Goal: Information Seeking & Learning: Learn about a topic

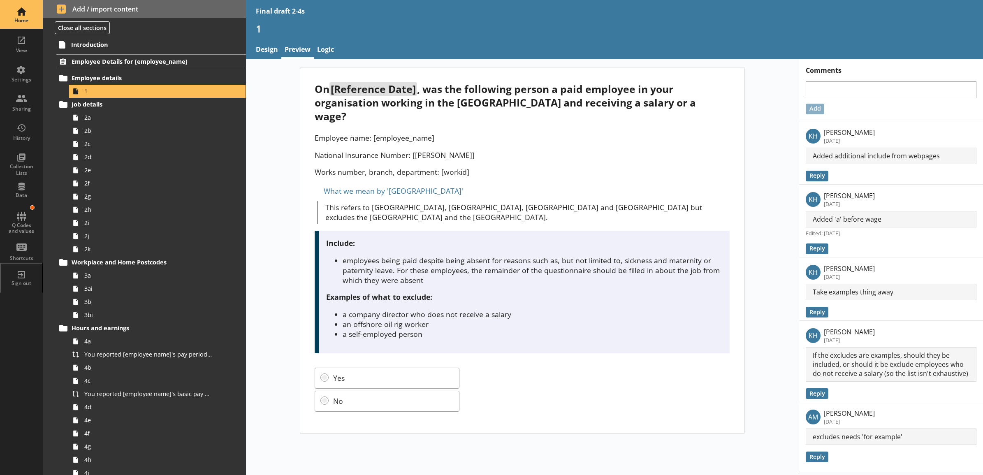
click at [17, 9] on div "Home" at bounding box center [21, 14] width 29 height 29
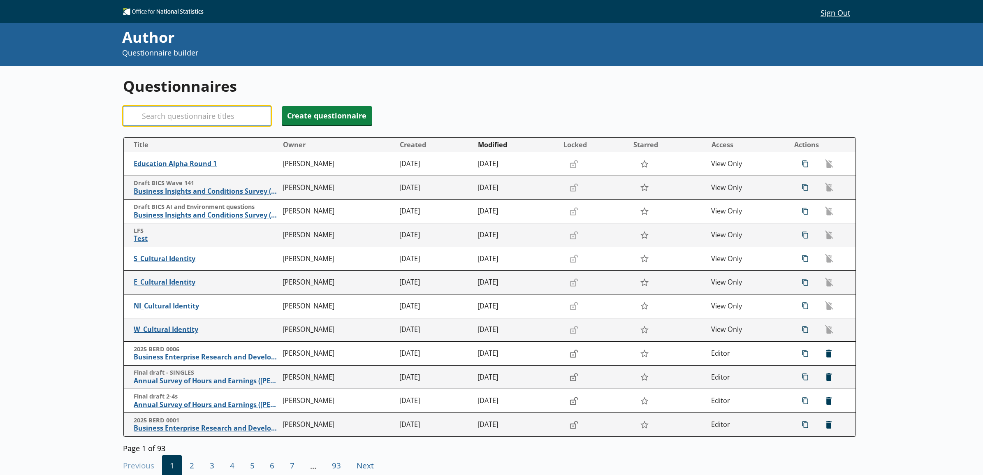
click at [221, 113] on input "Search" at bounding box center [197, 116] width 148 height 20
click at [182, 118] on input "Search" at bounding box center [197, 116] width 148 height 20
click at [166, 117] on input "Search" at bounding box center [197, 116] width 148 height 20
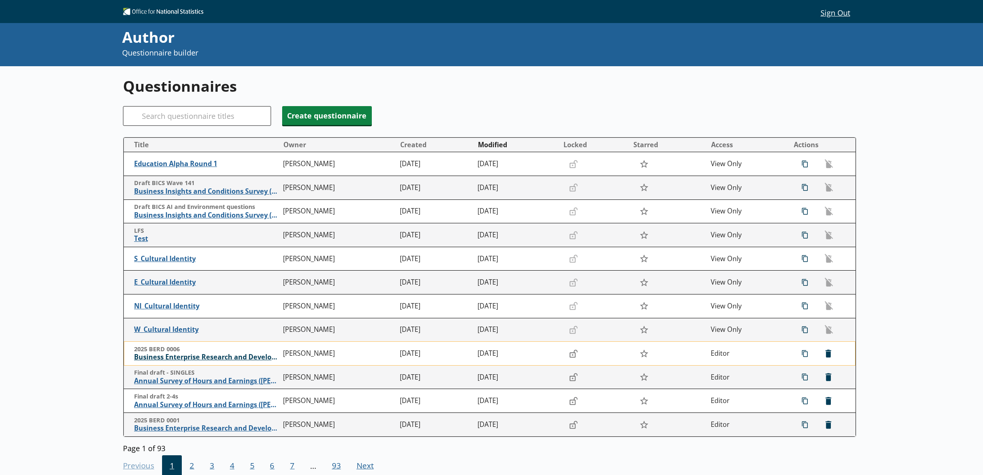
click at [185, 359] on span "Business Enterprise Research and Development" at bounding box center [206, 357] width 145 height 9
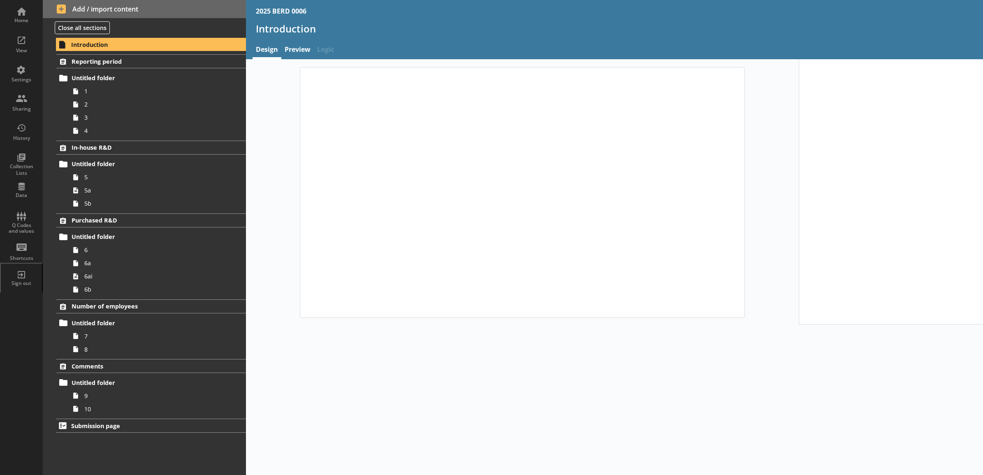
type textarea "x"
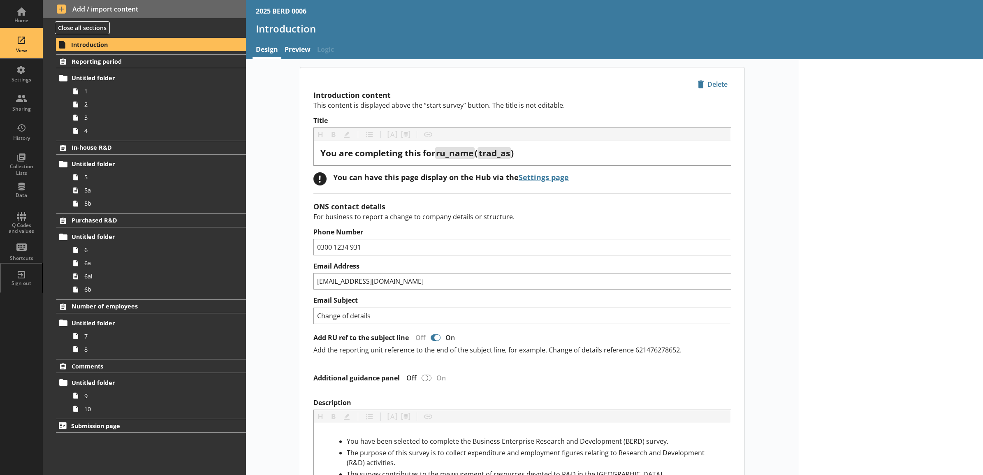
click at [26, 53] on div "View" at bounding box center [21, 50] width 29 height 7
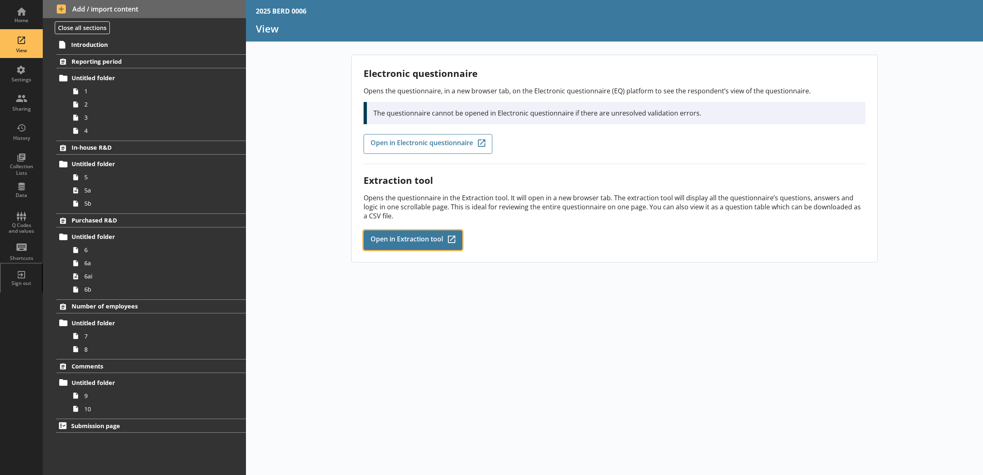
click at [399, 239] on span "Open in Extraction tool" at bounding box center [406, 240] width 72 height 9
click at [414, 329] on div "Electronic questionnaire Opens the questionnaire, in a new browser tab, on the …" at bounding box center [614, 265] width 737 height 420
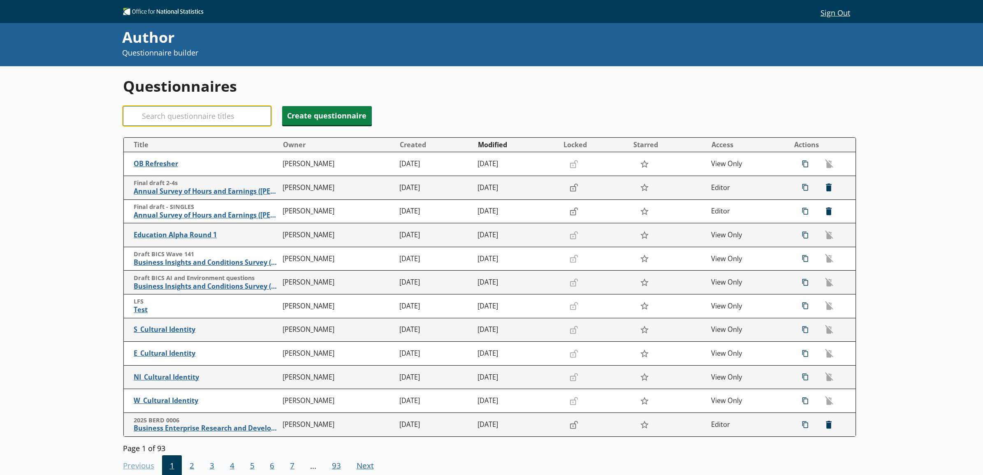
click at [166, 117] on input "Search" at bounding box center [197, 116] width 148 height 20
click at [201, 430] on span "Business Enterprise Research and Development" at bounding box center [206, 428] width 145 height 9
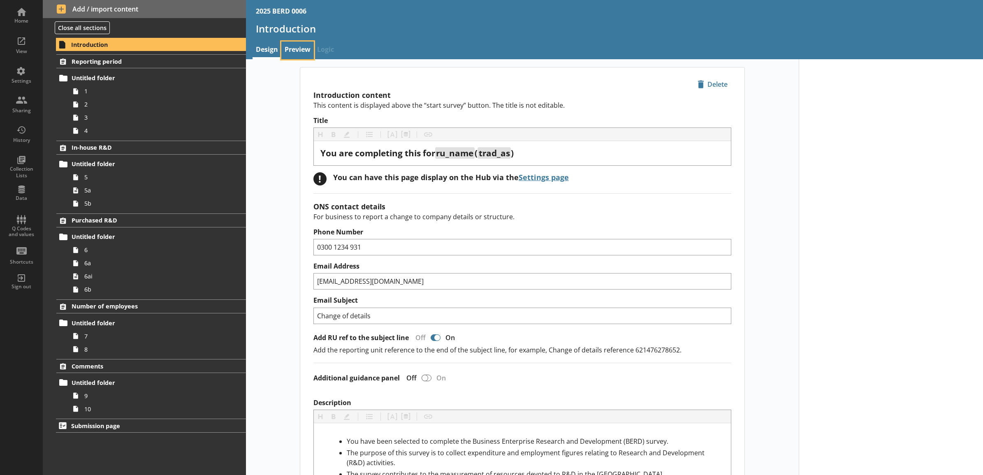
click at [305, 51] on link "Preview" at bounding box center [297, 51] width 32 height 18
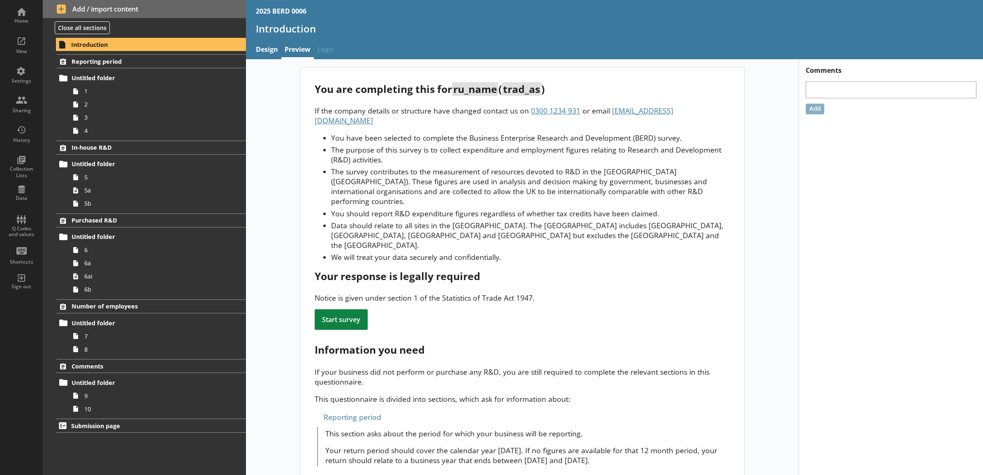
click at [278, 113] on div "You are completing this for ru_name ( trad_as ) If the company details or struc…" at bounding box center [522, 444] width 553 height 755
click at [135, 60] on span "Reporting period" at bounding box center [140, 62] width 137 height 8
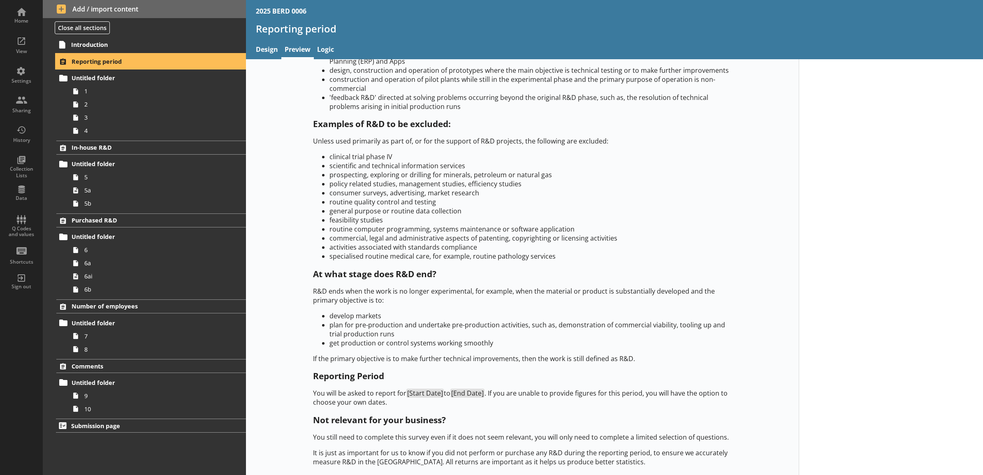
scroll to position [329, 0]
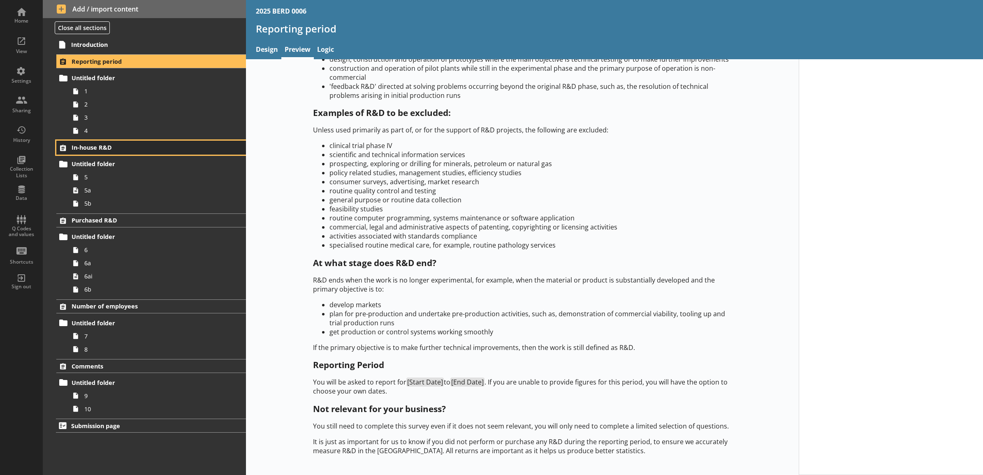
click at [120, 146] on span "In-house R&D" at bounding box center [140, 147] width 137 height 8
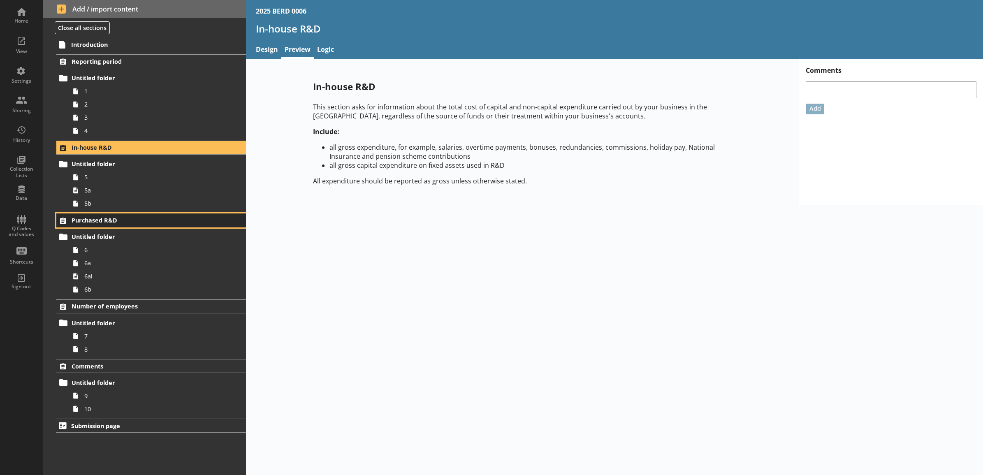
click at [108, 218] on span "Purchased R&D" at bounding box center [140, 220] width 137 height 8
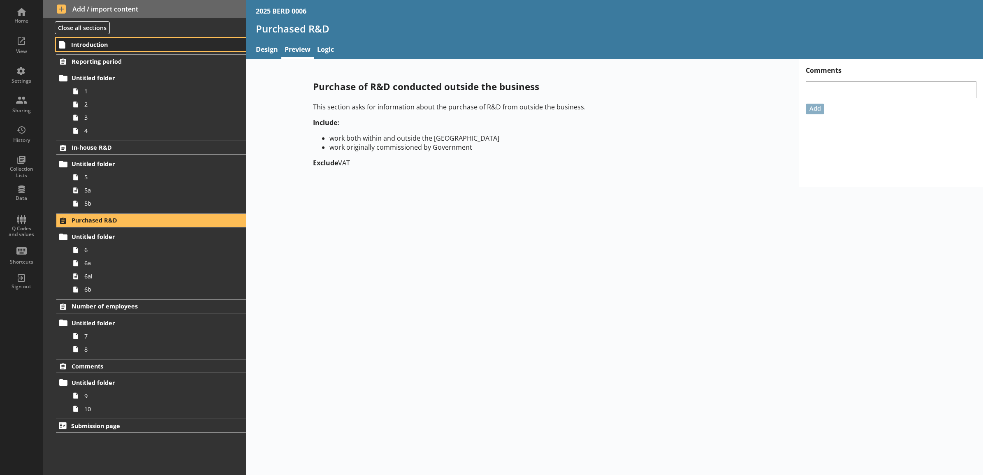
click at [156, 44] on span "Introduction" at bounding box center [140, 45] width 138 height 8
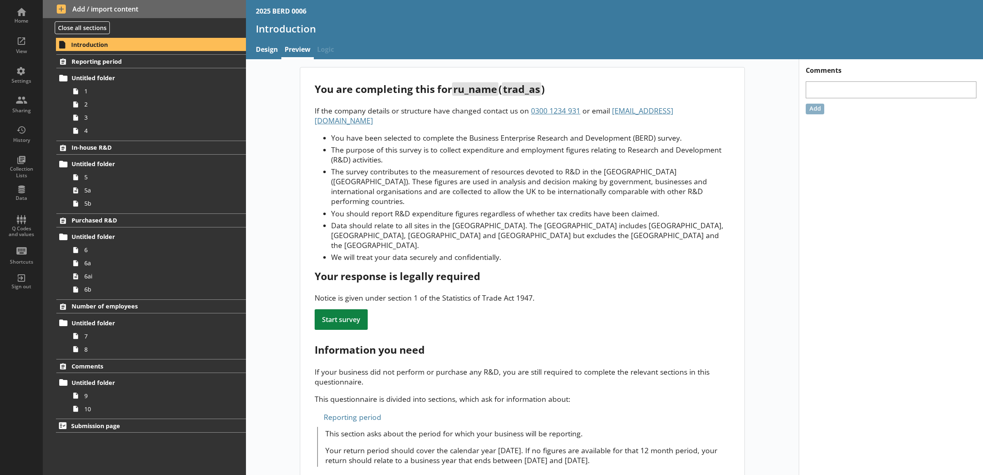
click at [371, 173] on li "The survey contributes to the measurement of resources devoted to R&D in the [G…" at bounding box center [530, 186] width 398 height 39
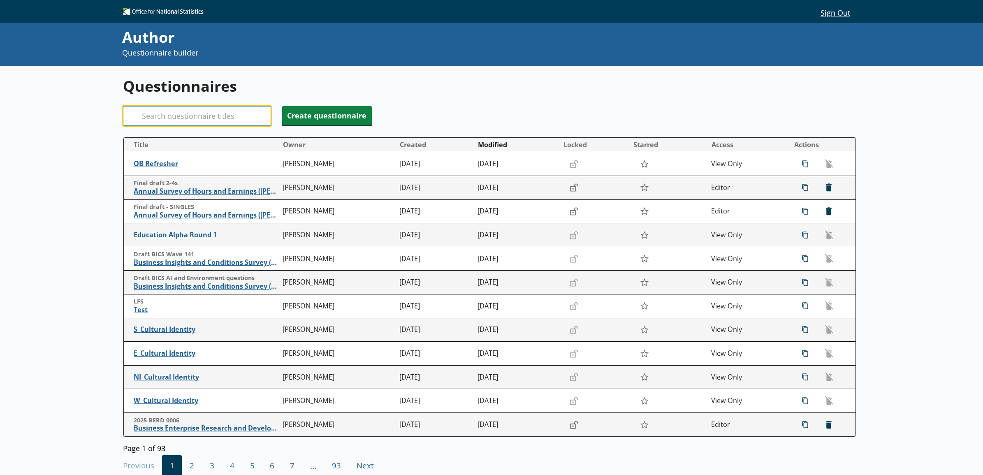
click at [243, 118] on input "Search" at bounding box center [197, 116] width 148 height 20
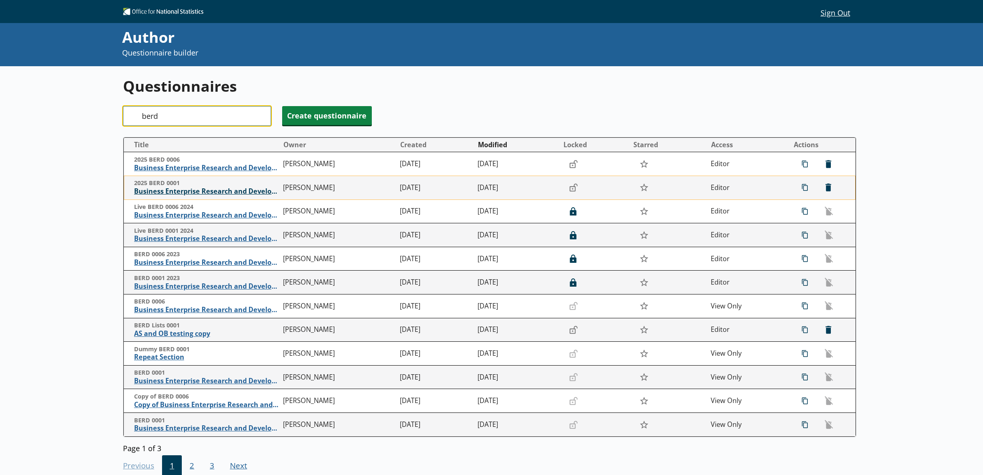
type input "berd"
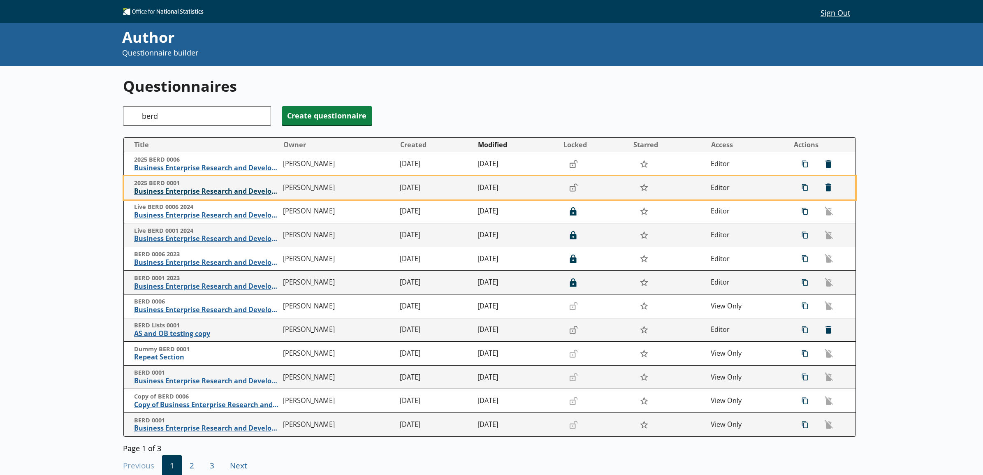
click at [197, 189] on span "Business Enterprise Research and Development" at bounding box center [206, 191] width 145 height 9
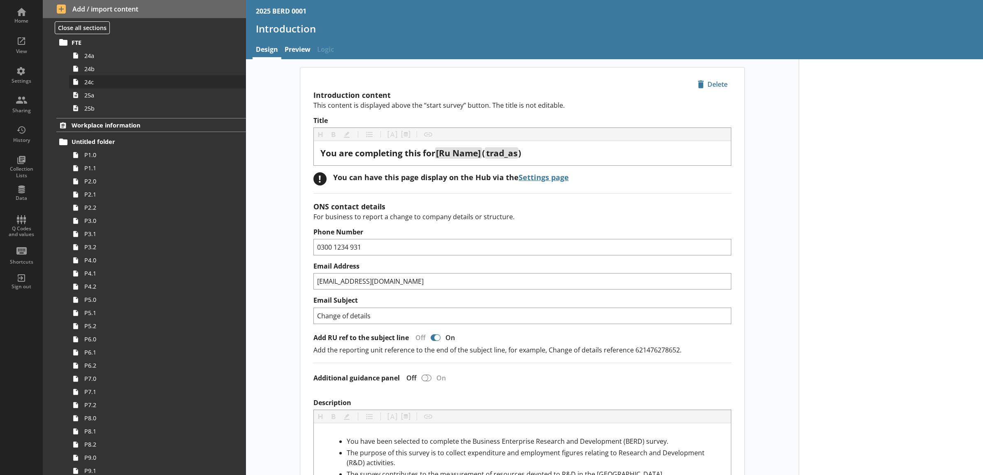
scroll to position [1199, 0]
drag, startPoint x: 99, startPoint y: 138, endPoint x: 104, endPoint y: 138, distance: 4.1
click at [99, 138] on link "P1.0" at bounding box center [157, 131] width 176 height 13
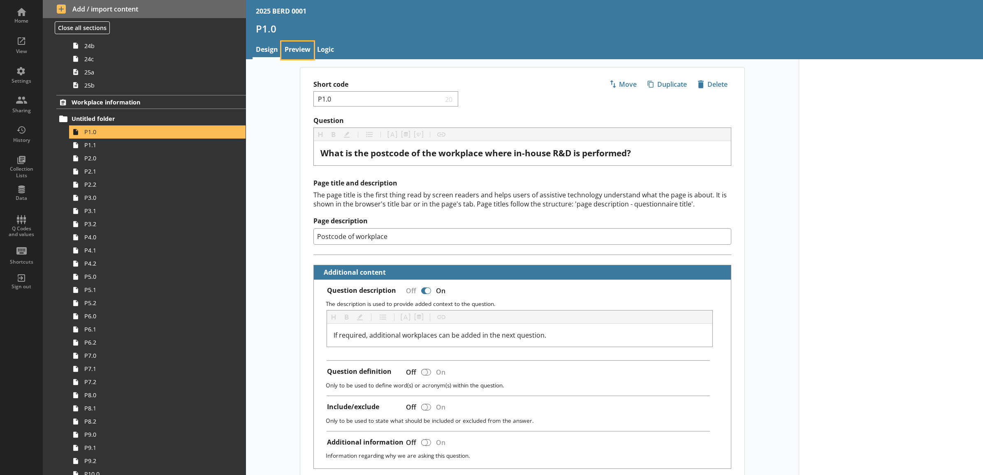
click at [301, 51] on link "Preview" at bounding box center [297, 51] width 32 height 18
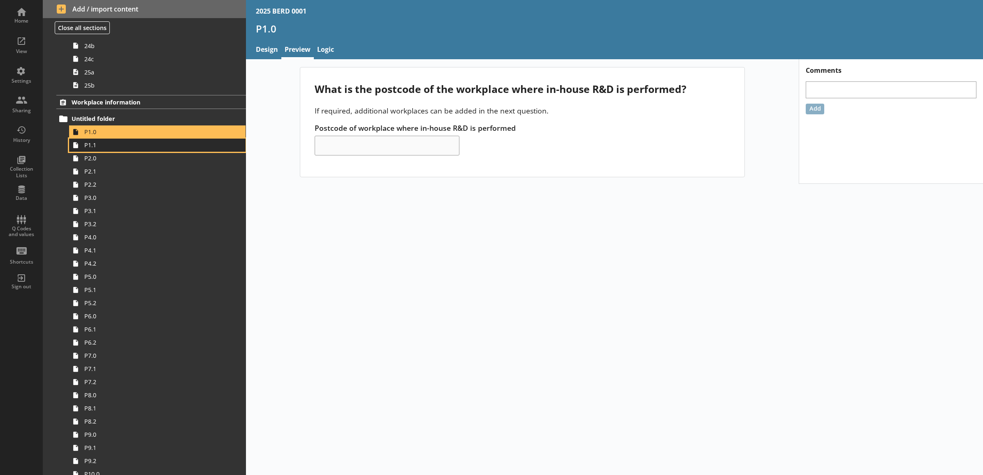
click at [169, 147] on span "P1.1" at bounding box center [148, 145] width 128 height 8
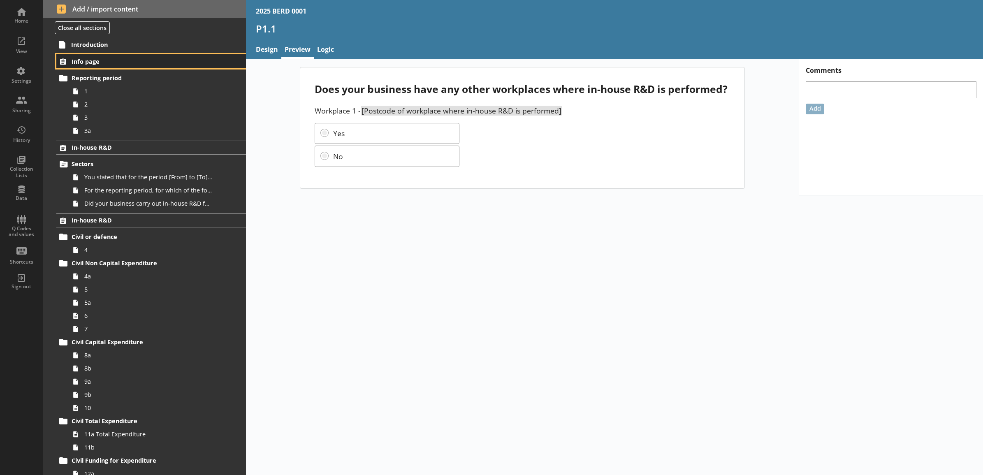
click at [124, 63] on span "Info page" at bounding box center [140, 62] width 137 height 8
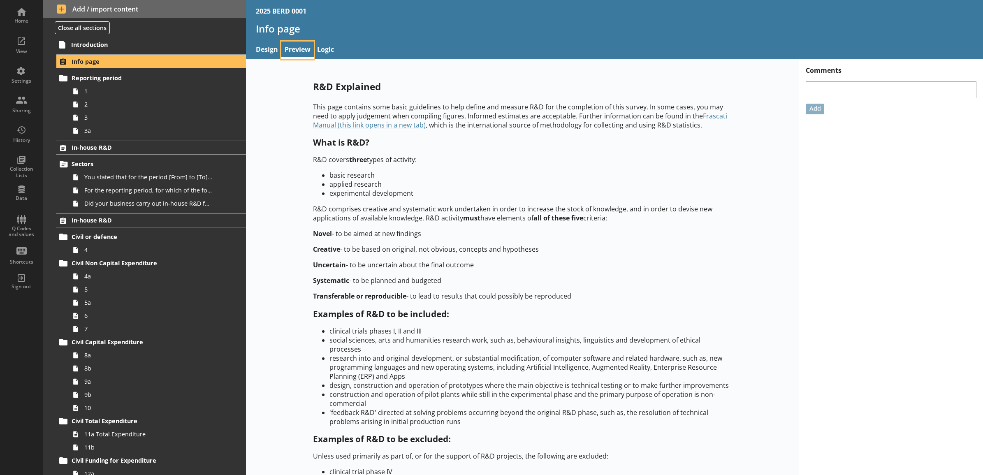
click at [297, 51] on link "Preview" at bounding box center [297, 51] width 32 height 18
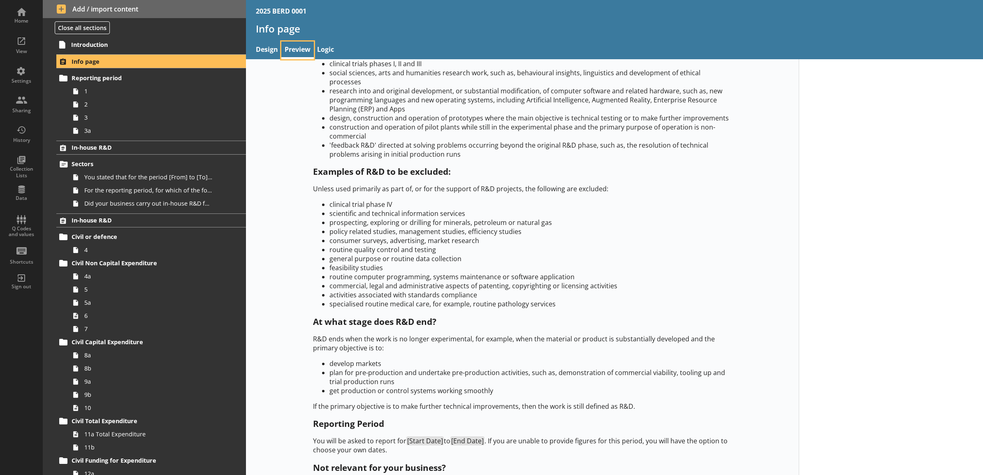
scroll to position [329, 0]
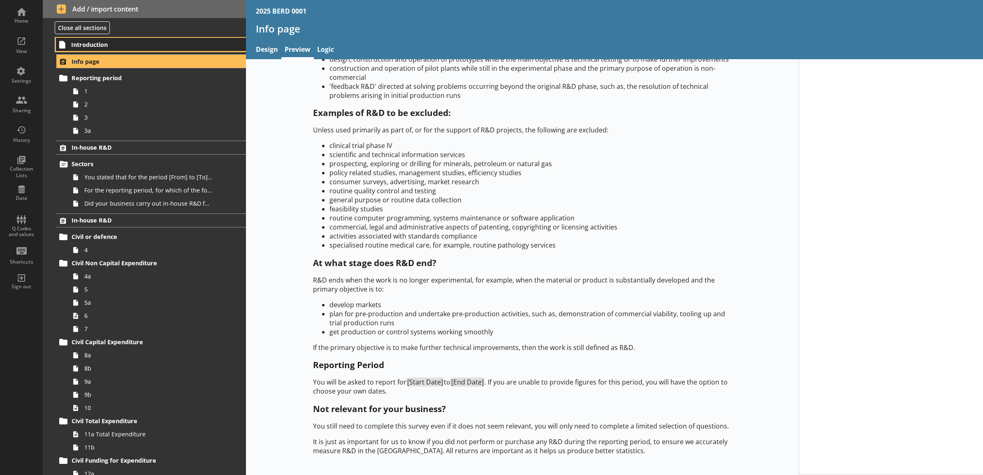
click at [99, 48] on span "Introduction" at bounding box center [140, 45] width 138 height 8
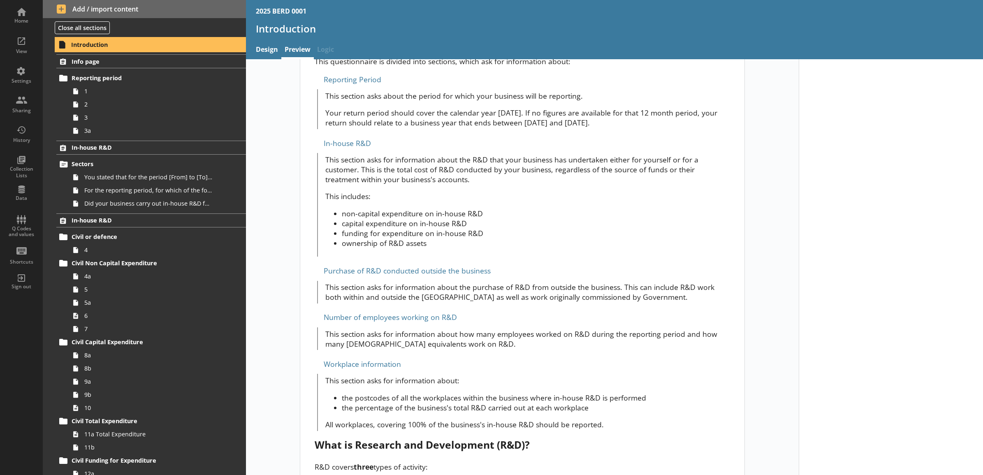
scroll to position [428, 0]
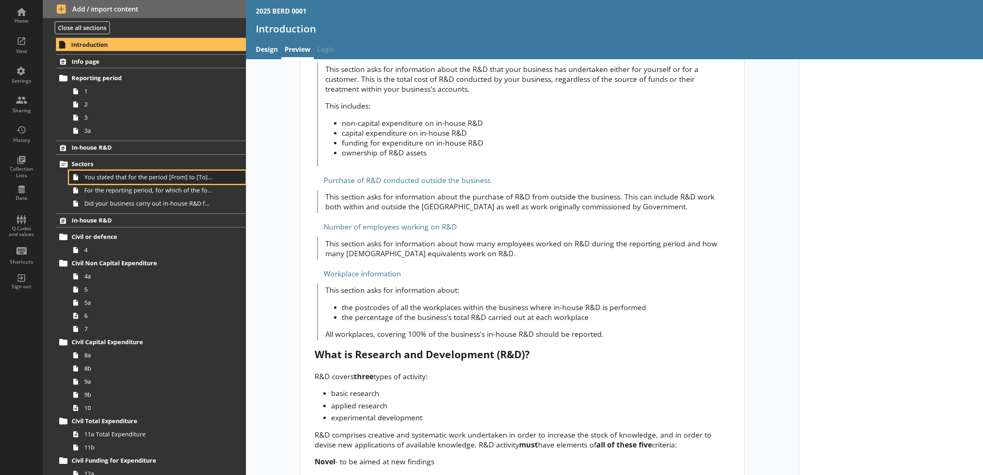
click at [113, 180] on span "You stated that for the period [From] to [To], [Ru Name] carried out in-house R…" at bounding box center [148, 177] width 128 height 8
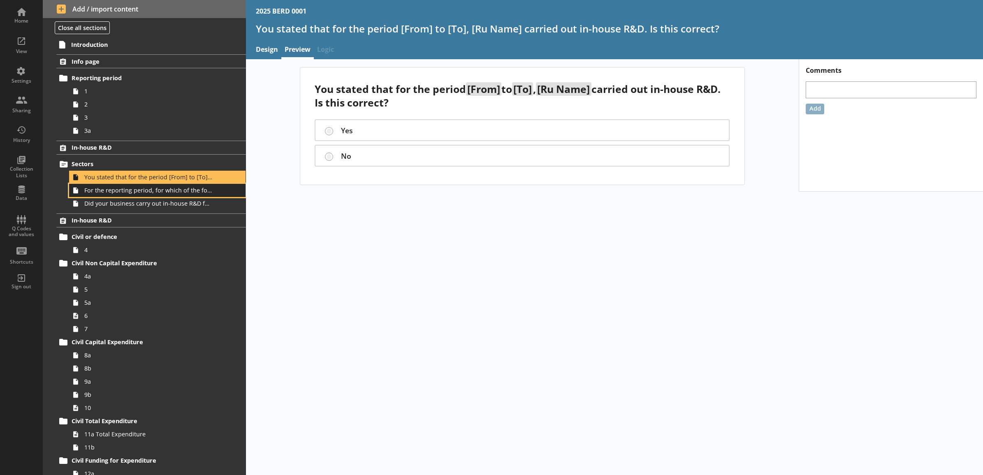
click at [113, 186] on span "For the reporting period, for which of the following product codes has your bus…" at bounding box center [148, 190] width 128 height 8
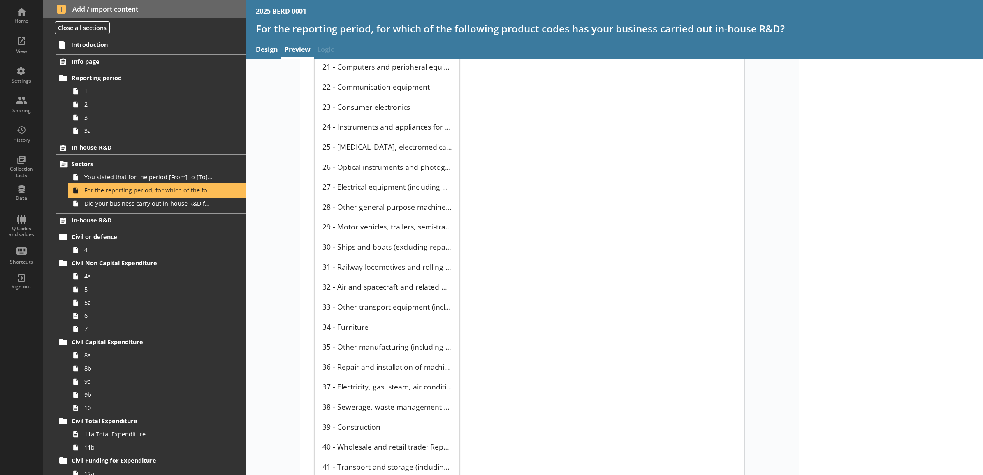
scroll to position [860, 0]
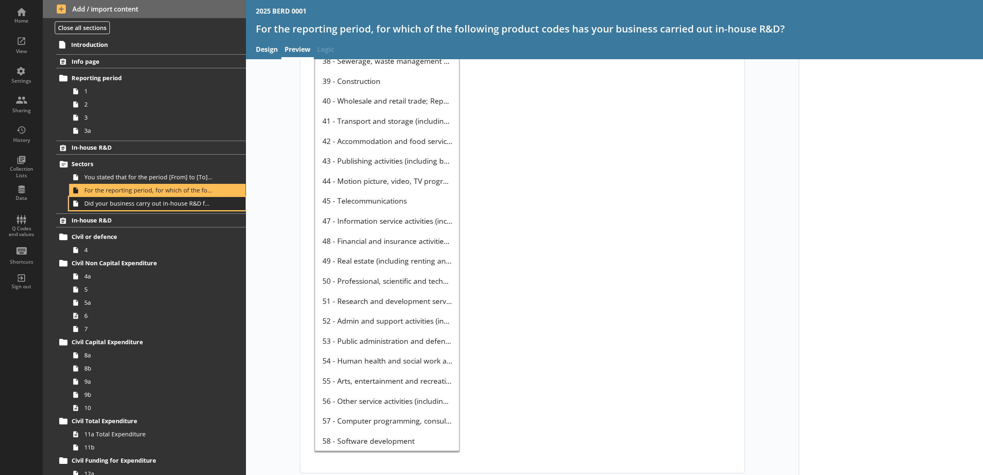
click at [141, 207] on span "Did your business carry out in-house R&D for any other product codes?" at bounding box center [148, 203] width 128 height 8
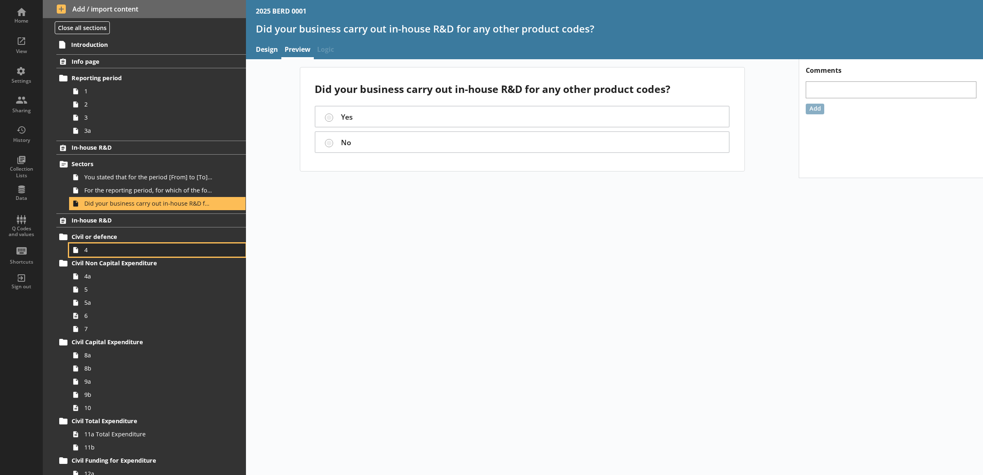
click at [126, 252] on span "4" at bounding box center [148, 250] width 128 height 8
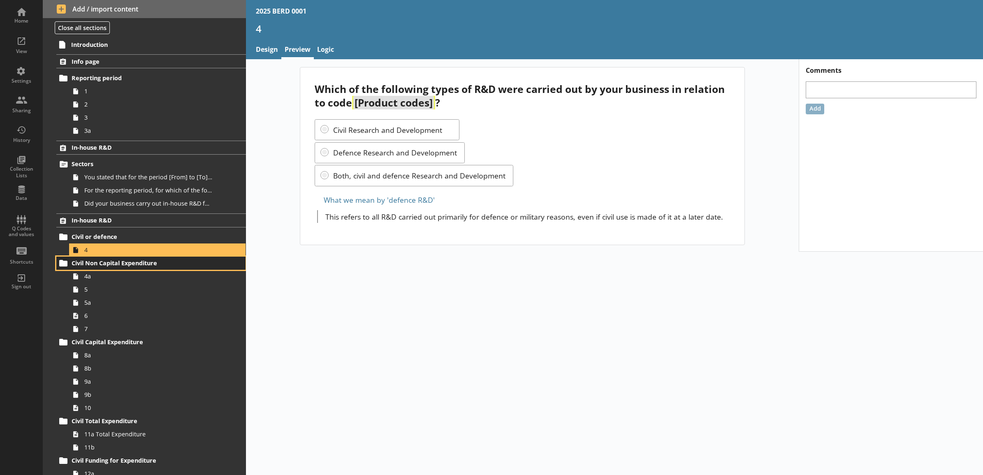
click at [118, 270] on link "Civil Non Capital Expenditure" at bounding box center [150, 263] width 189 height 13
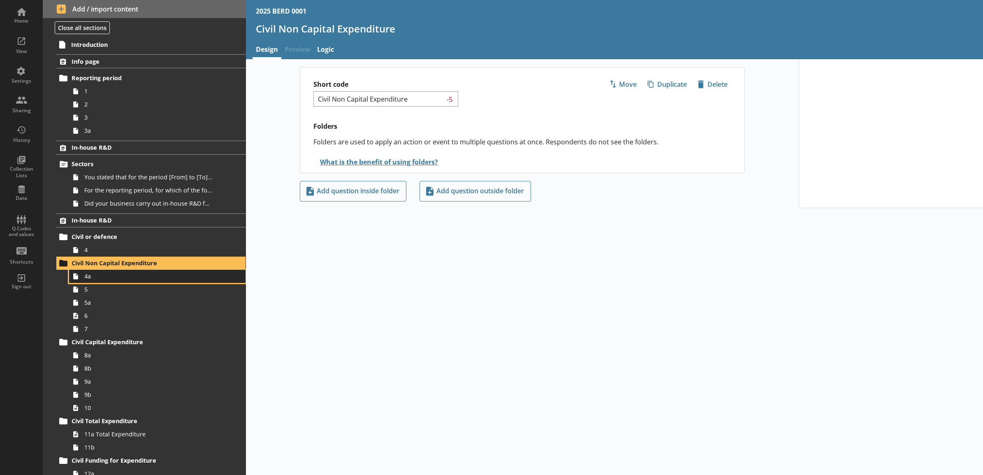
click at [118, 275] on span "4a" at bounding box center [148, 276] width 128 height 8
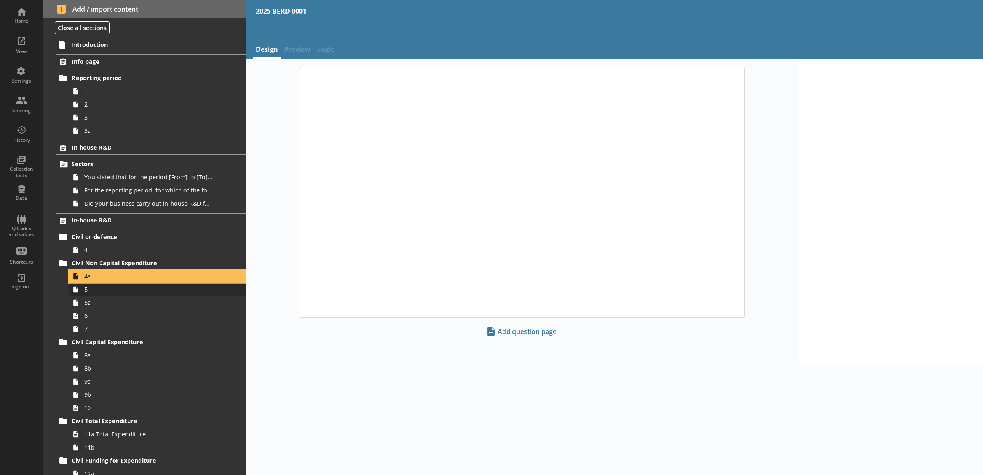
type textarea "x"
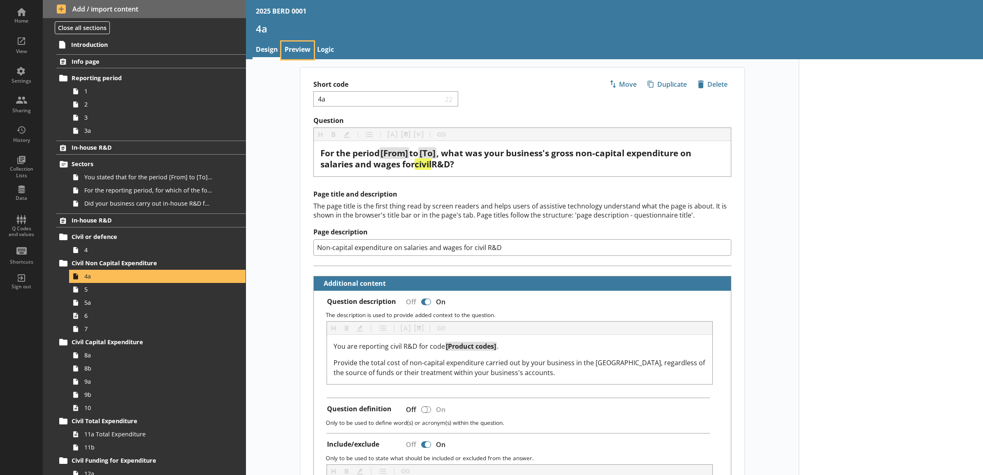
click at [298, 46] on link "Preview" at bounding box center [297, 51] width 32 height 18
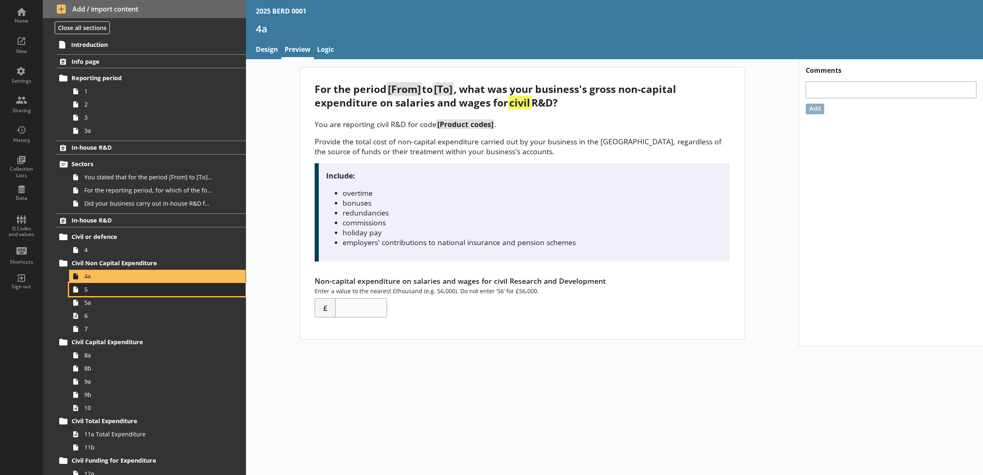
click at [105, 293] on span "5" at bounding box center [148, 289] width 128 height 8
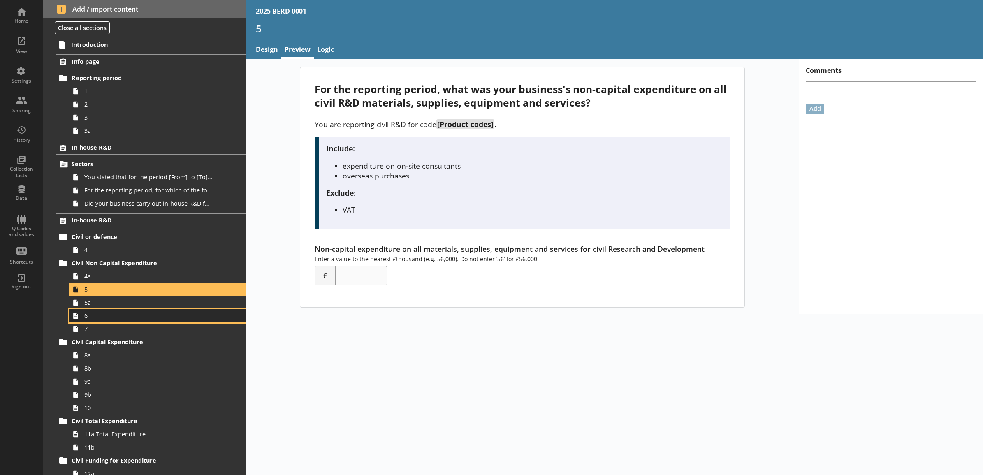
click at [104, 309] on link "6" at bounding box center [157, 315] width 176 height 13
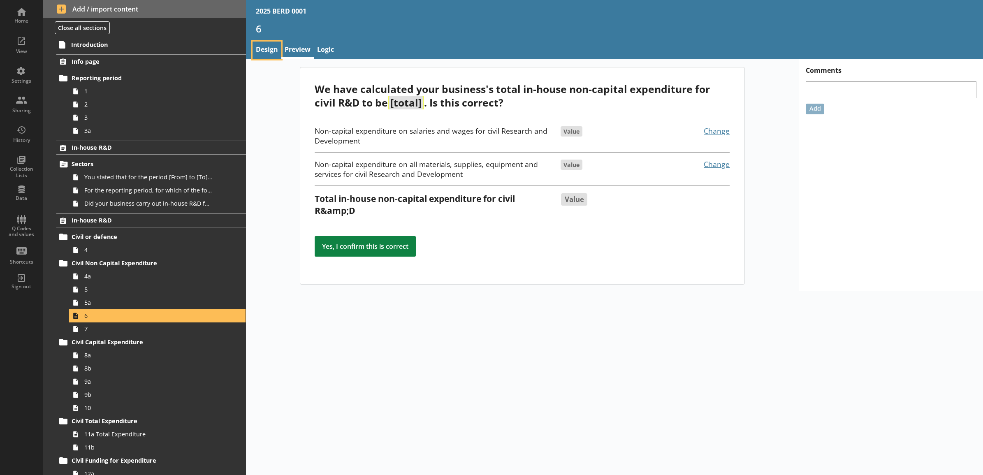
click at [268, 52] on link "Design" at bounding box center [266, 51] width 29 height 18
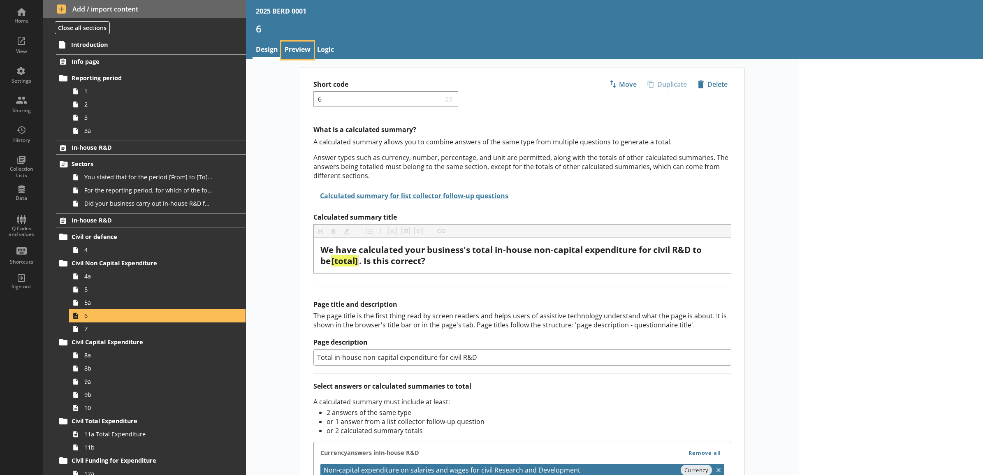
click at [294, 52] on link "Preview" at bounding box center [297, 51] width 32 height 18
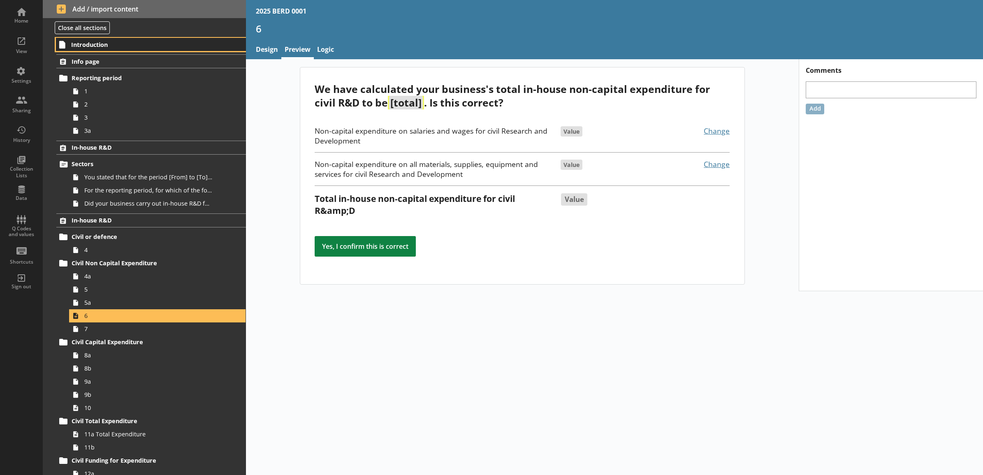
click at [139, 44] on span "Introduction" at bounding box center [140, 45] width 138 height 8
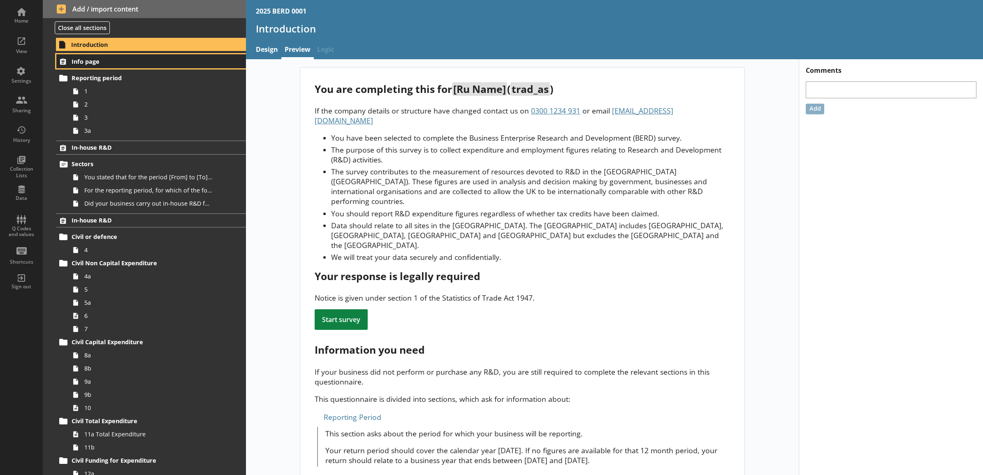
click at [107, 65] on span "Info page" at bounding box center [140, 62] width 137 height 8
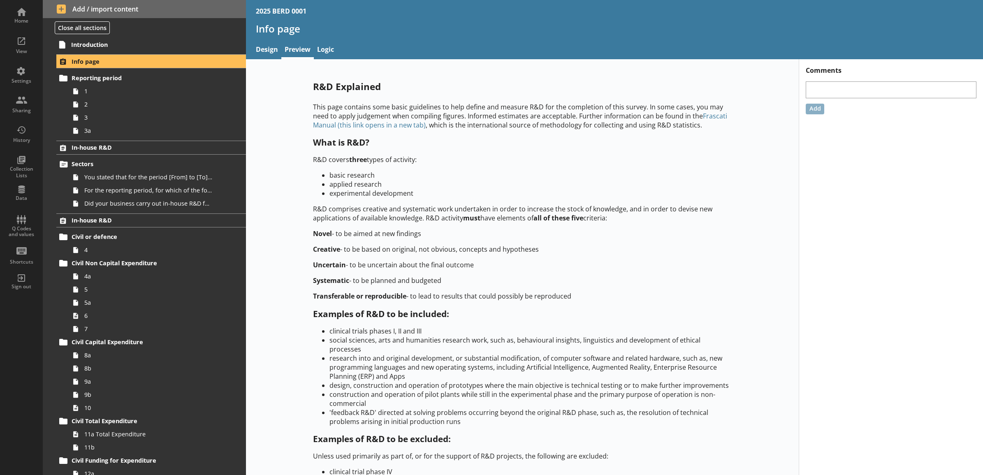
click at [369, 123] on link "Frascati Manual (this link opens in a new tab)" at bounding box center [520, 120] width 414 height 18
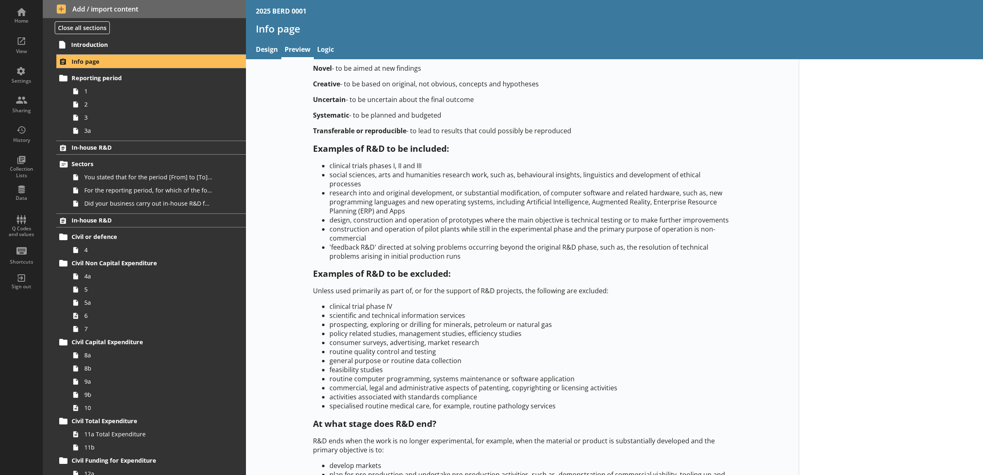
scroll to position [329, 0]
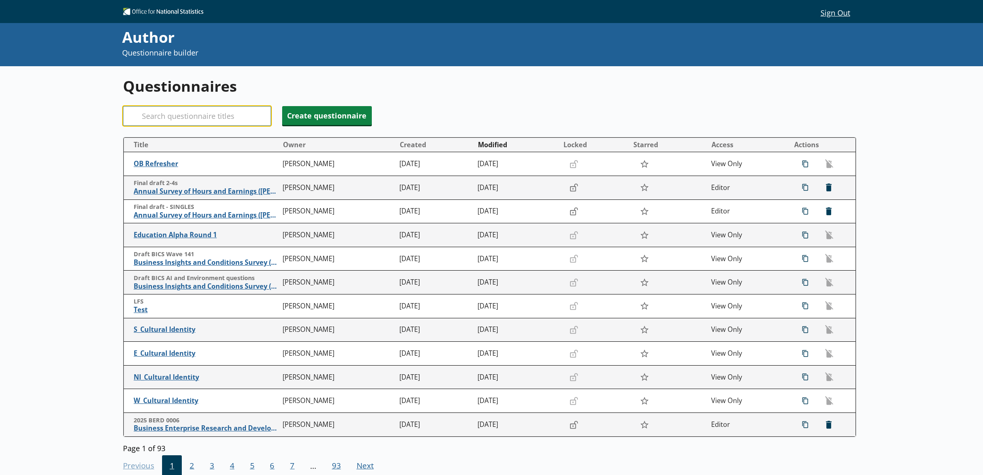
click at [165, 110] on input "Search" at bounding box center [197, 116] width 148 height 20
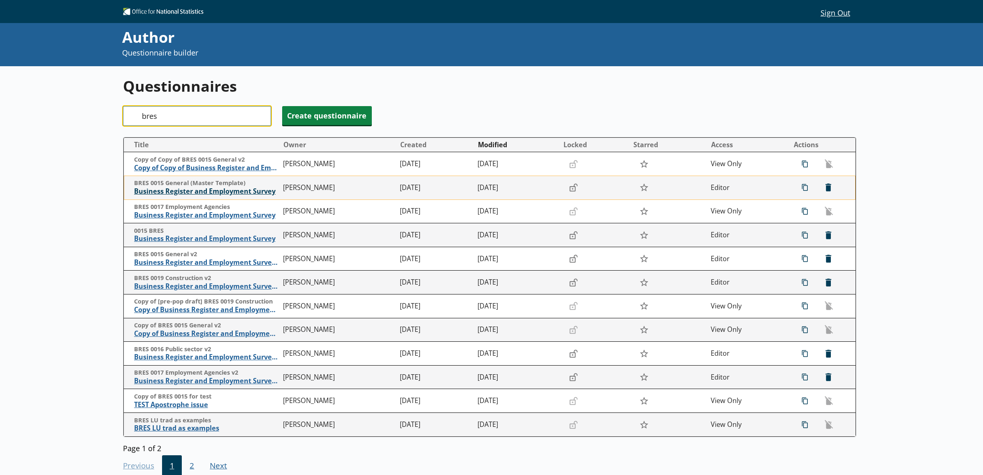
type input "bres"
click at [175, 192] on span "Business Register and Employment Survey" at bounding box center [206, 191] width 145 height 9
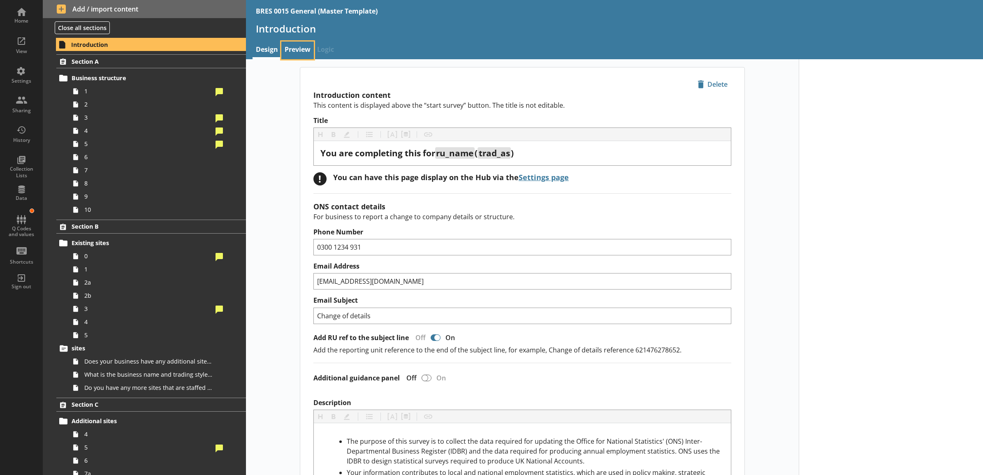
click at [301, 46] on link "Preview" at bounding box center [297, 51] width 32 height 18
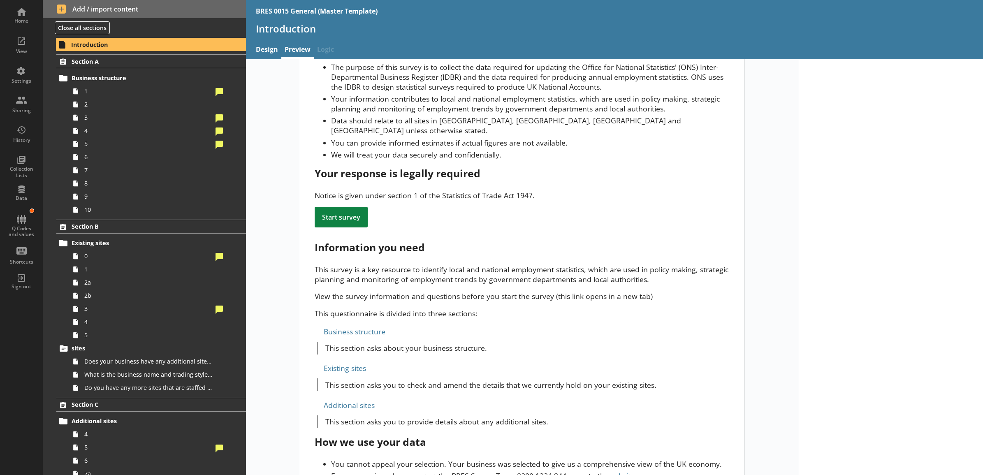
scroll to position [85, 0]
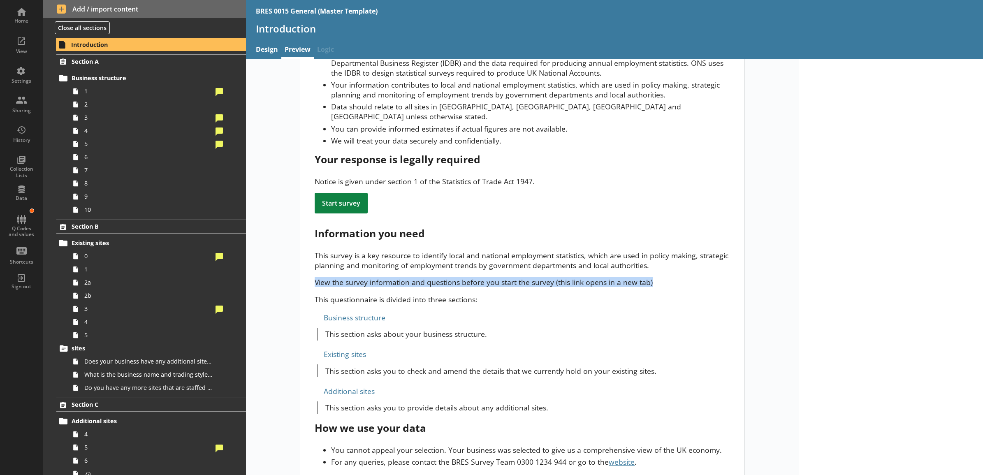
drag, startPoint x: 309, startPoint y: 262, endPoint x: 668, endPoint y: 253, distance: 359.0
click at [668, 253] on div "You are completing this for ru_name ( trad_as ) If the company details or struc…" at bounding box center [522, 235] width 444 height 505
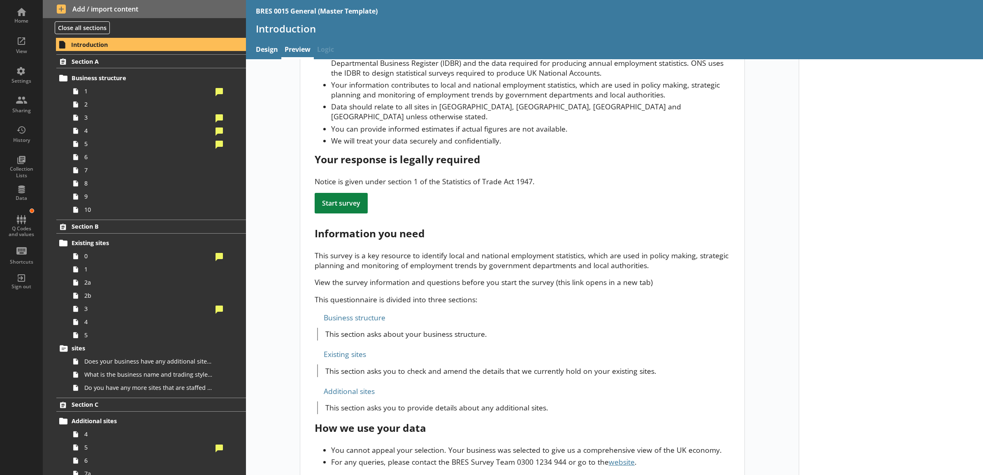
drag, startPoint x: 668, startPoint y: 253, endPoint x: 629, endPoint y: 322, distance: 78.8
click at [629, 322] on div "You are completing this for ru_name ( trad_as ) If the company details or struc…" at bounding box center [522, 235] width 444 height 505
click at [134, 65] on span "Section A" at bounding box center [140, 62] width 137 height 8
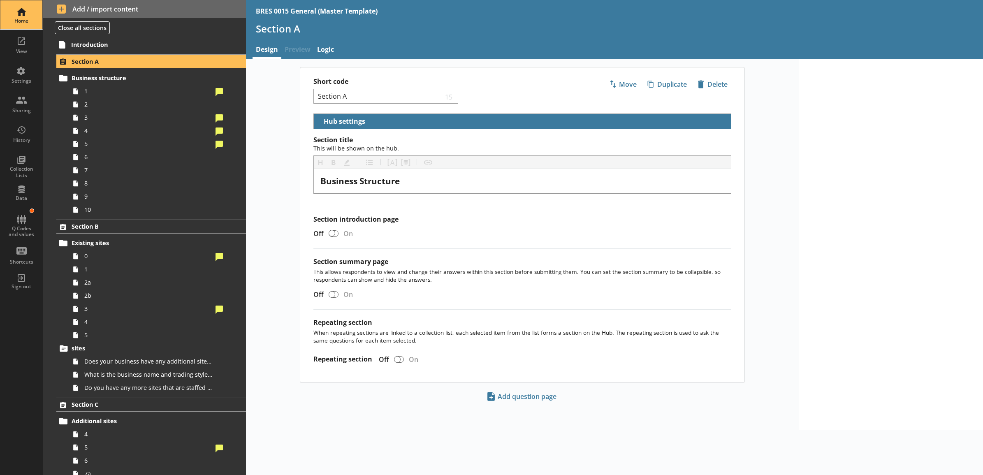
click at [20, 13] on div "Home" at bounding box center [21, 14] width 29 height 29
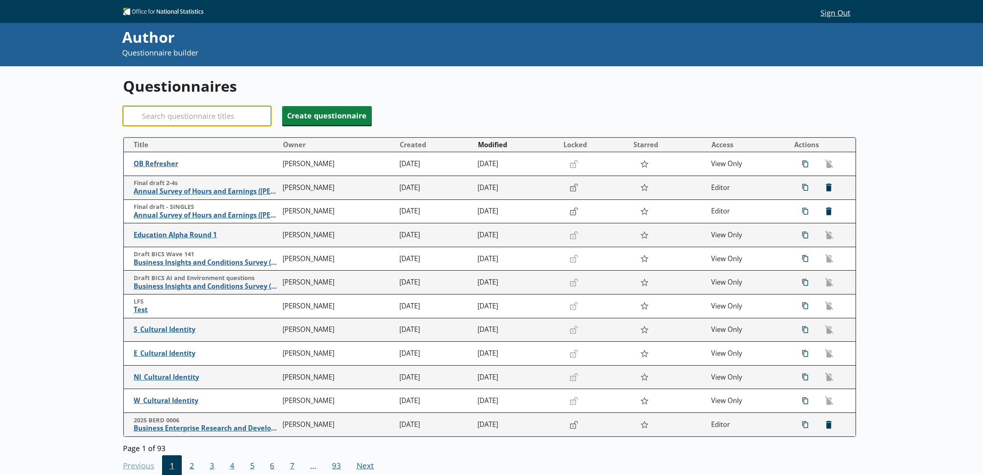
click at [241, 118] on input "Search" at bounding box center [197, 116] width 148 height 20
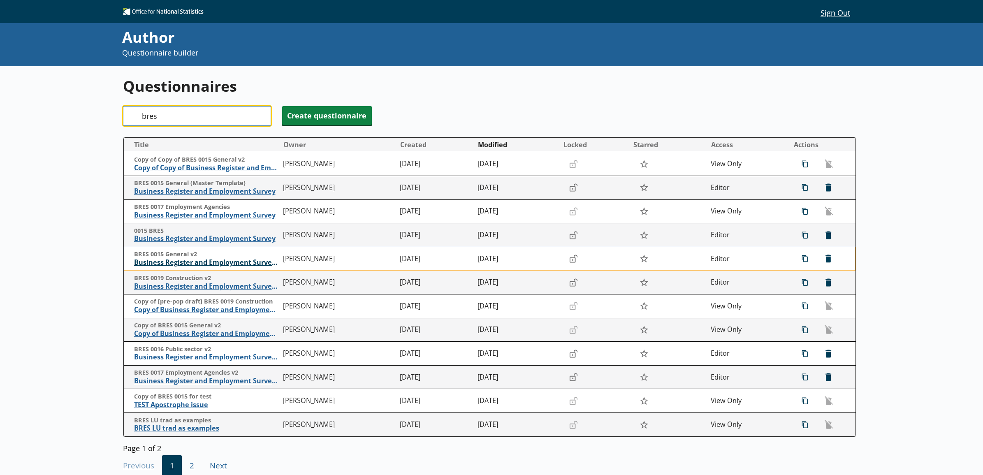
type input "bres"
click at [227, 267] on span "Business Register and Employment Survey 2024" at bounding box center [206, 262] width 145 height 9
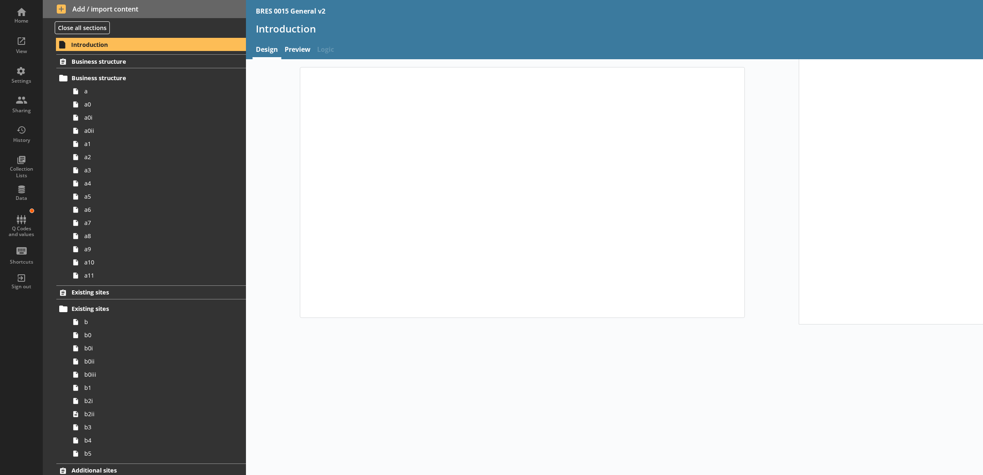
type textarea "x"
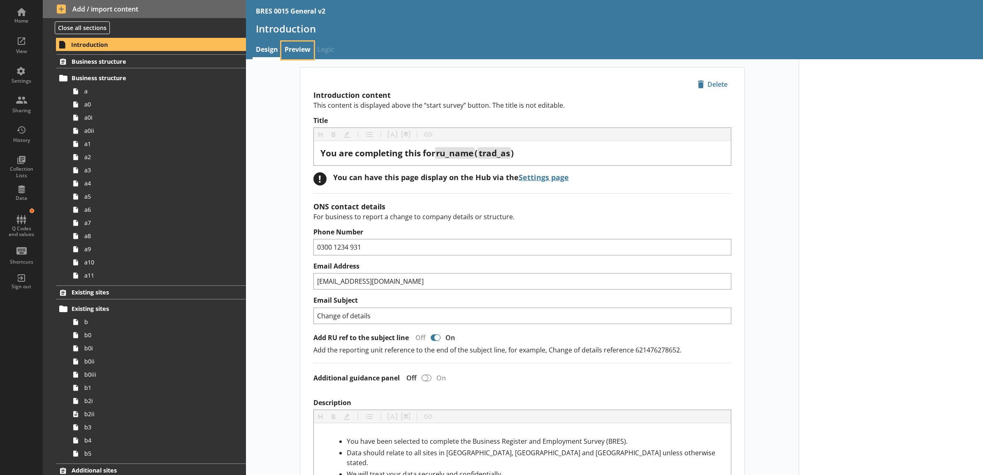
click at [298, 56] on link "Preview" at bounding box center [297, 51] width 32 height 18
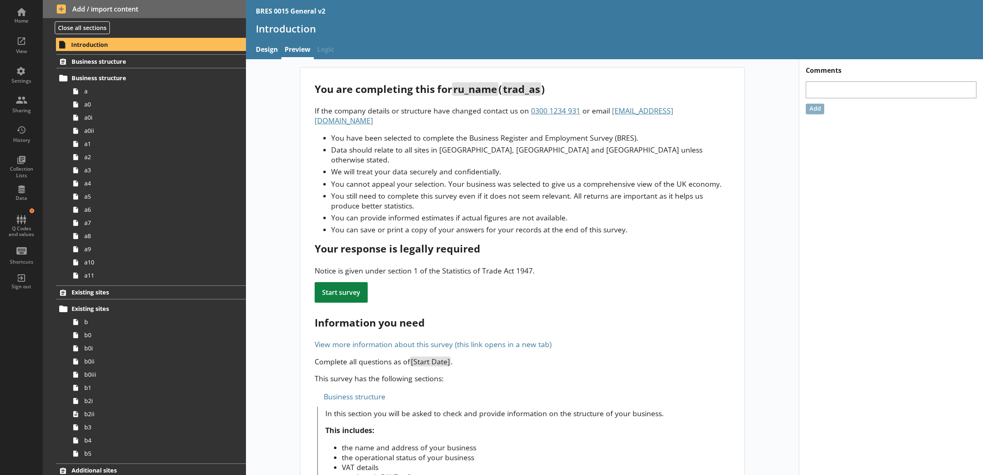
click at [406, 339] on link "View more information about this survey (this link opens in a new tab)" at bounding box center [433, 344] width 237 height 10
